Goal: Task Accomplishment & Management: Use online tool/utility

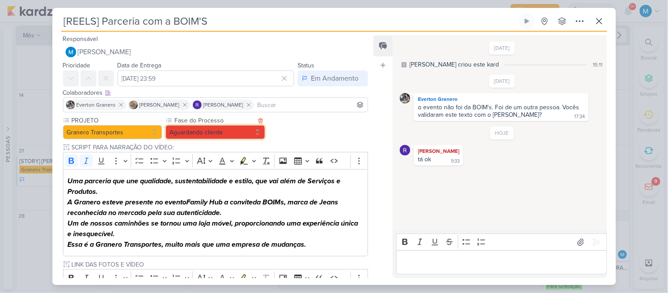
click at [222, 134] on button "Aguardando cliente" at bounding box center [216, 132] width 100 height 14
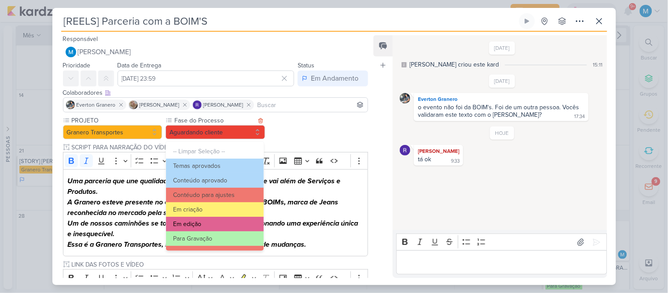
click at [221, 221] on button "Em edição" at bounding box center [214, 224] width 97 height 15
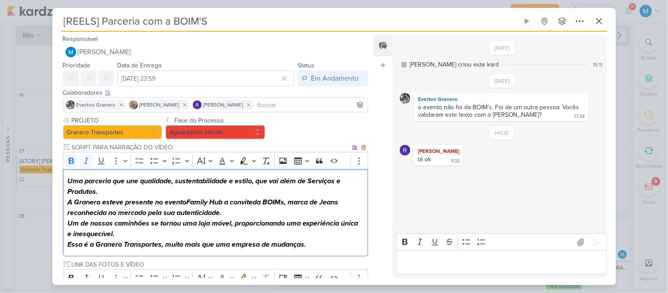
click at [277, 215] on p "A Granero esteve presente no evento Family Hub a convite da BOIMs, marca de Jea…" at bounding box center [215, 218] width 296 height 42
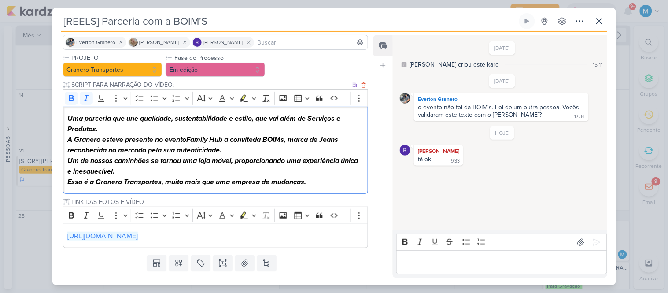
scroll to position [82, 0]
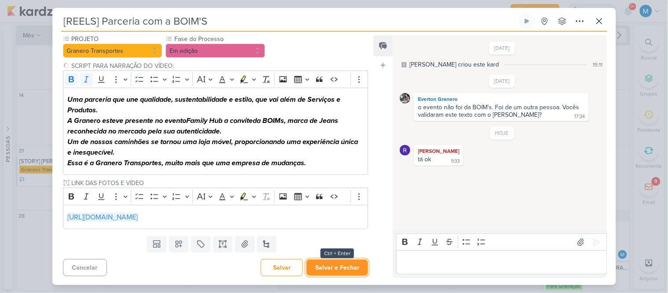
click at [348, 263] on button "Salvar e Fechar" at bounding box center [338, 267] width 62 height 16
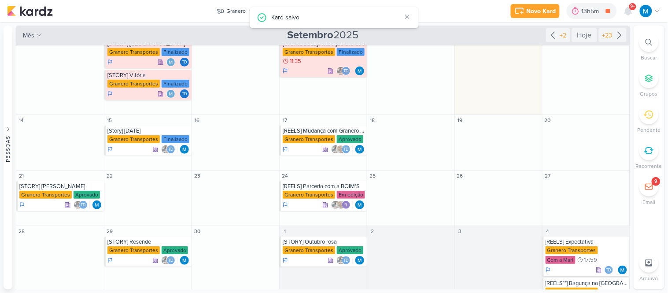
scroll to position [59, 0]
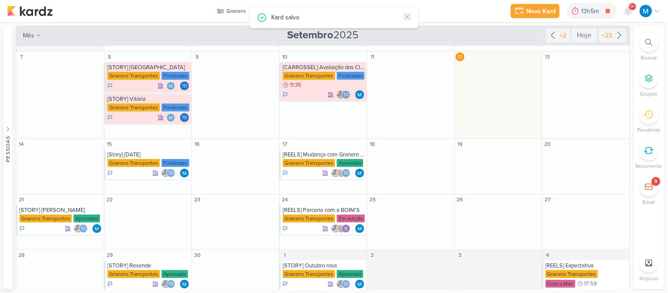
click at [409, 16] on icon at bounding box center [407, 16] width 7 height 7
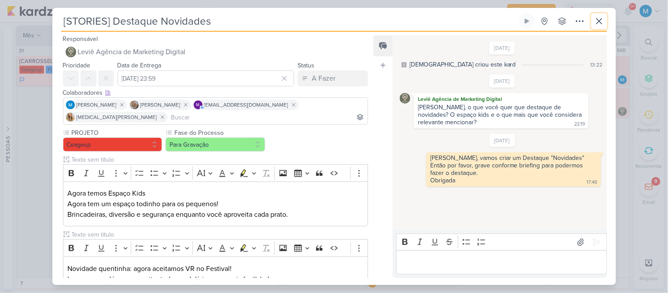
click at [601, 26] on button at bounding box center [600, 21] width 16 height 16
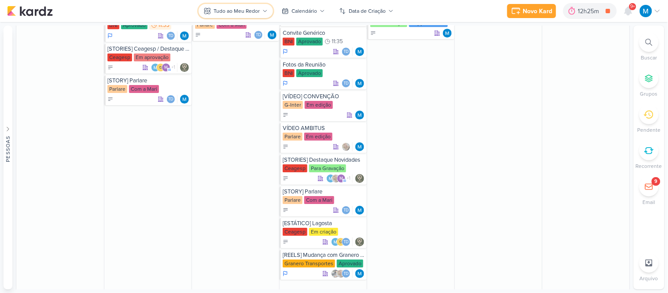
click at [258, 9] on div "Tudo ao Meu Redor" at bounding box center [237, 11] width 46 height 8
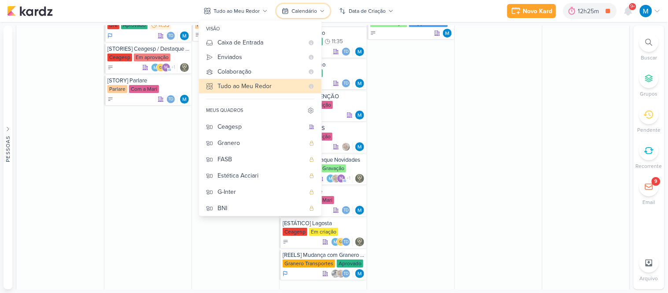
click at [306, 7] on div "Calendário" at bounding box center [305, 11] width 26 height 8
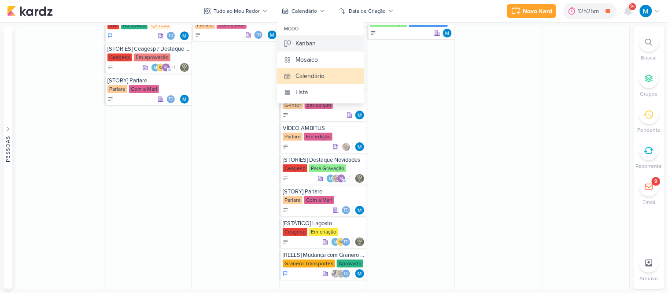
click at [312, 40] on div "Kanban" at bounding box center [306, 43] width 20 height 9
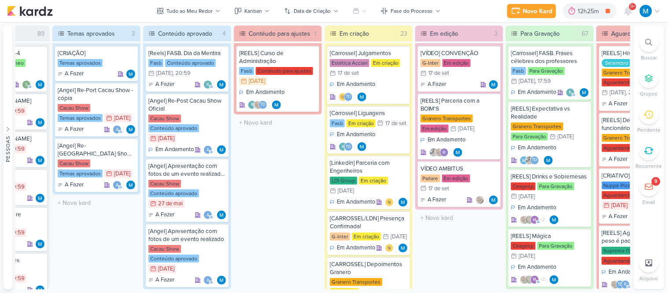
scroll to position [0, 139]
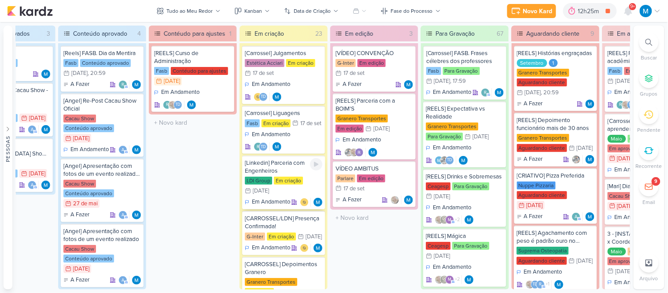
click at [289, 162] on div "[Linkedin] Parceria com Engenheiros" at bounding box center [284, 167] width 78 height 16
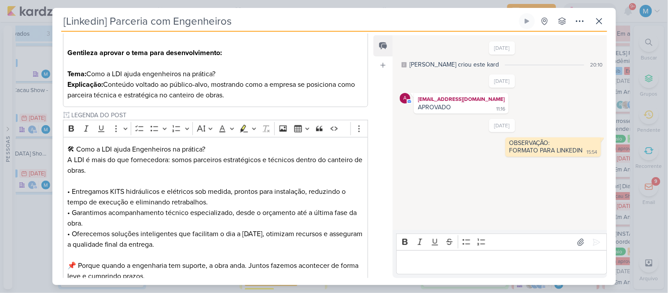
scroll to position [0, 0]
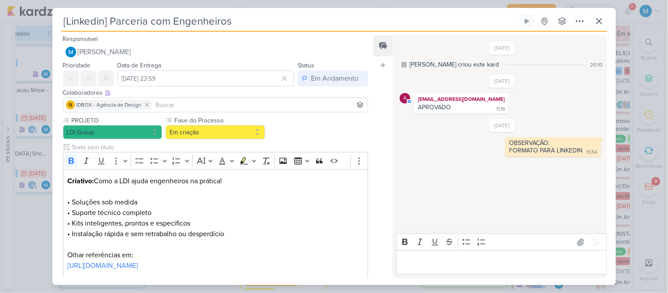
click at [267, 25] on input "[Linkedin] Parceria com Engenheiros" at bounding box center [289, 21] width 456 height 16
click at [576, 22] on icon at bounding box center [580, 21] width 11 height 11
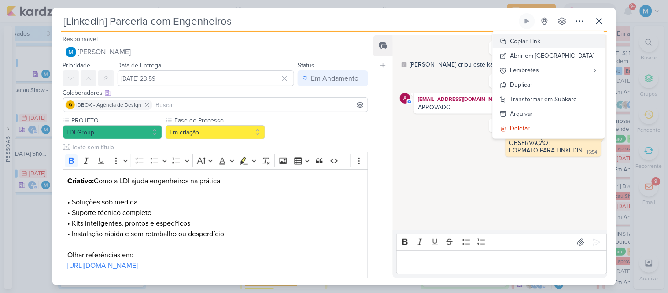
click at [541, 41] on div "Copiar Link" at bounding box center [526, 41] width 30 height 9
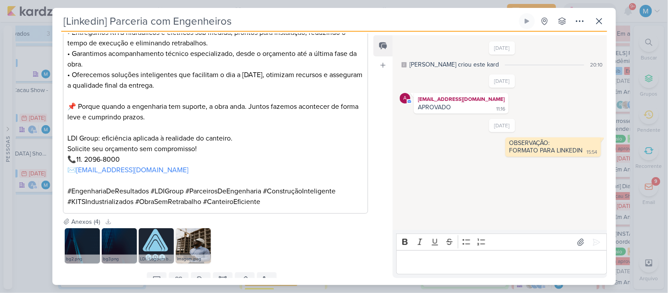
scroll to position [440, 0]
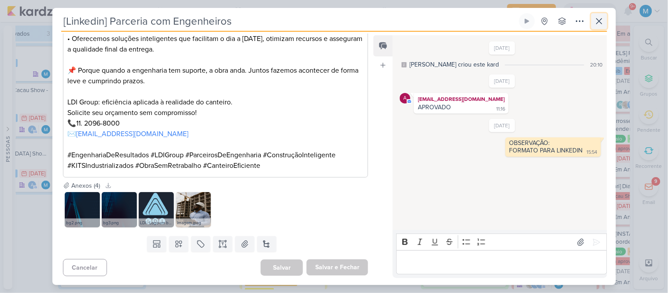
click at [604, 21] on button at bounding box center [600, 21] width 16 height 16
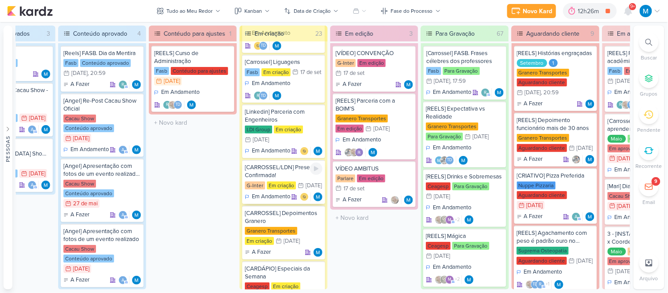
scroll to position [98, 0]
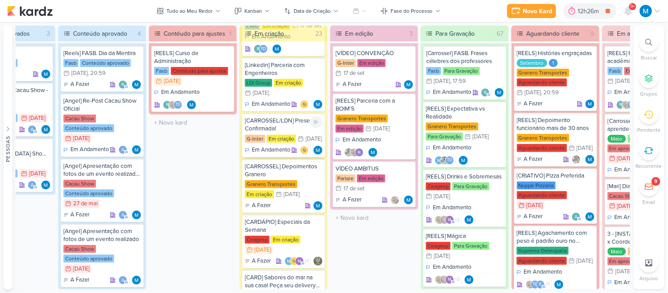
click at [281, 122] on div "[CARROSSEL/LDN] Presença Confirmada!" at bounding box center [284, 125] width 78 height 16
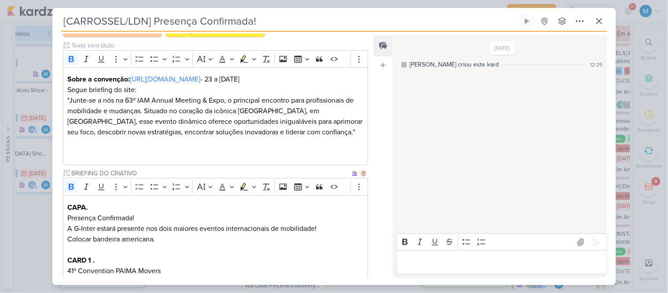
scroll to position [0, 0]
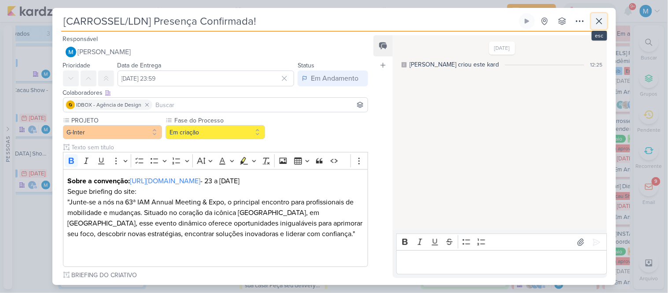
click at [599, 24] on icon at bounding box center [599, 21] width 11 height 11
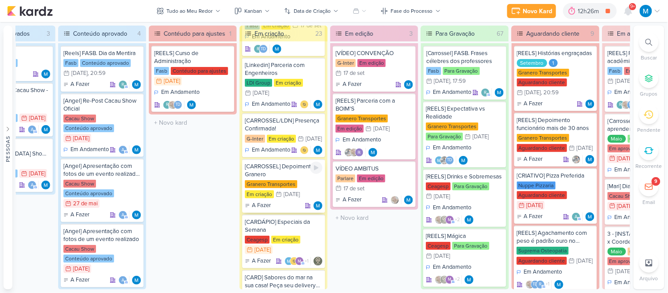
click at [289, 174] on div "[CARROSSEL] Depoimentos Granero" at bounding box center [284, 171] width 78 height 16
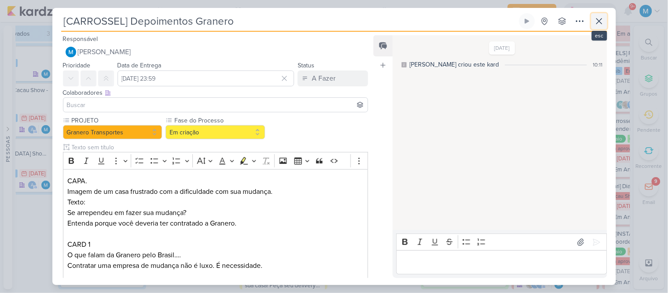
click at [597, 23] on icon at bounding box center [599, 21] width 11 height 11
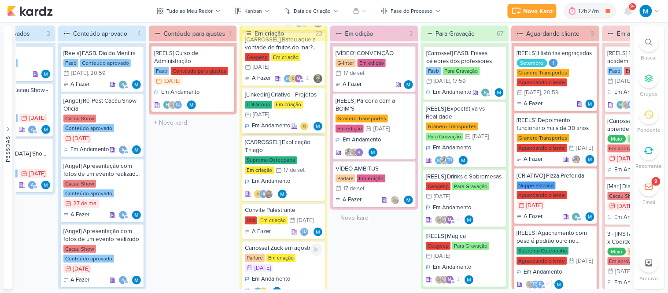
scroll to position [441, 0]
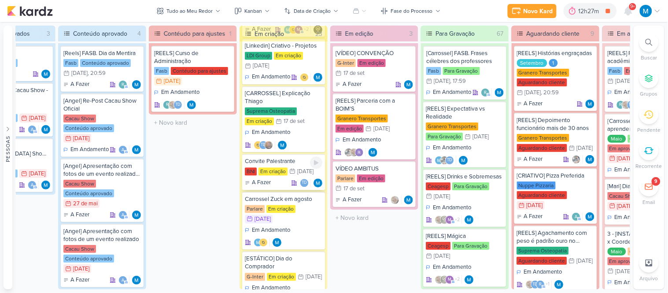
click at [280, 165] on div "Convite Palestrante" at bounding box center [284, 161] width 78 height 8
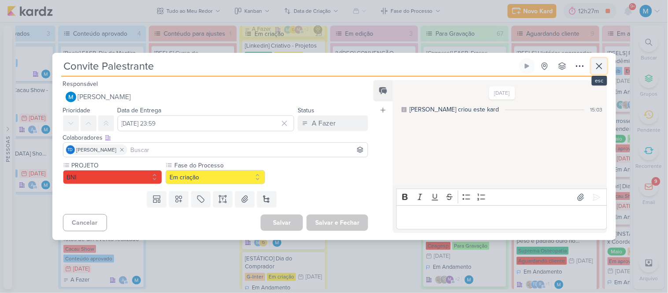
click at [600, 70] on icon at bounding box center [599, 66] width 11 height 11
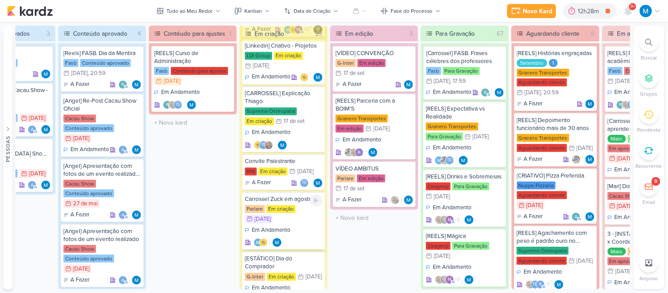
scroll to position [489, 0]
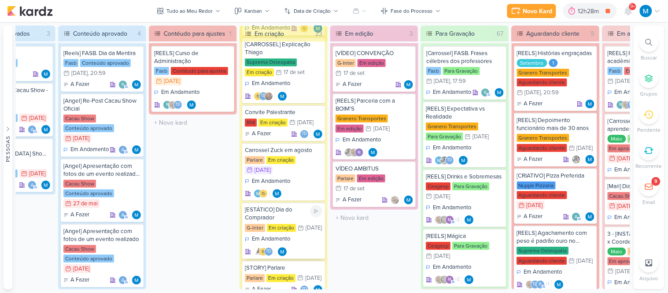
click at [281, 215] on div "[ESTÁTICO] Dia do Comprador" at bounding box center [284, 214] width 78 height 16
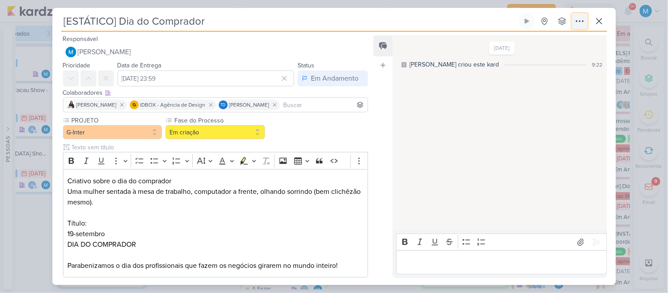
click at [582, 21] on icon at bounding box center [580, 21] width 11 height 11
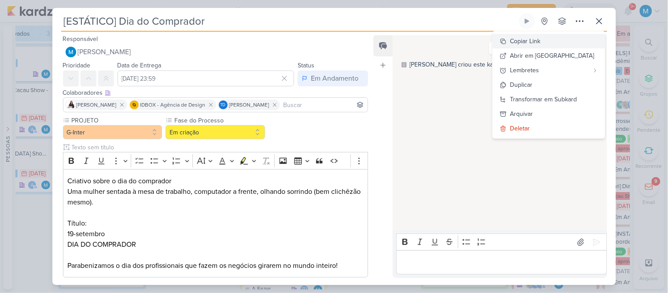
click at [541, 42] on div "Copiar Link" at bounding box center [526, 41] width 30 height 9
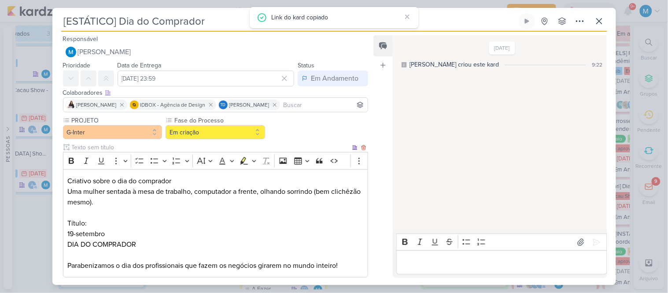
scroll to position [230, 0]
